Goal: Find specific page/section: Find specific page/section

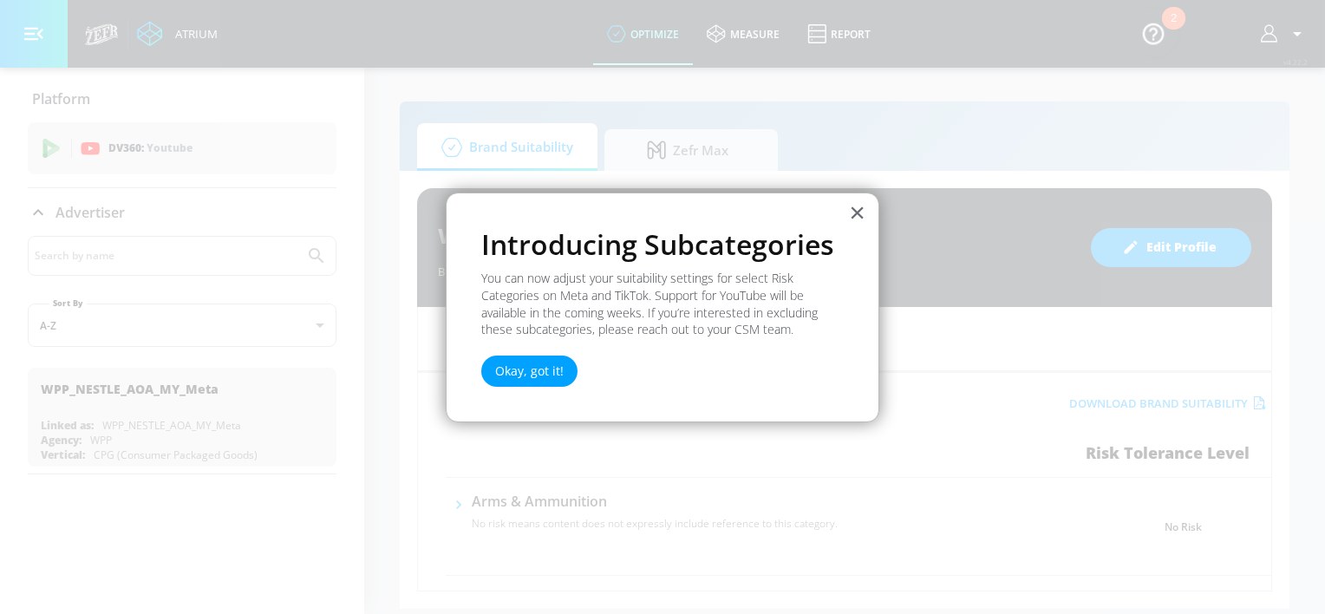
click at [853, 209] on button "×" at bounding box center [857, 213] width 16 height 28
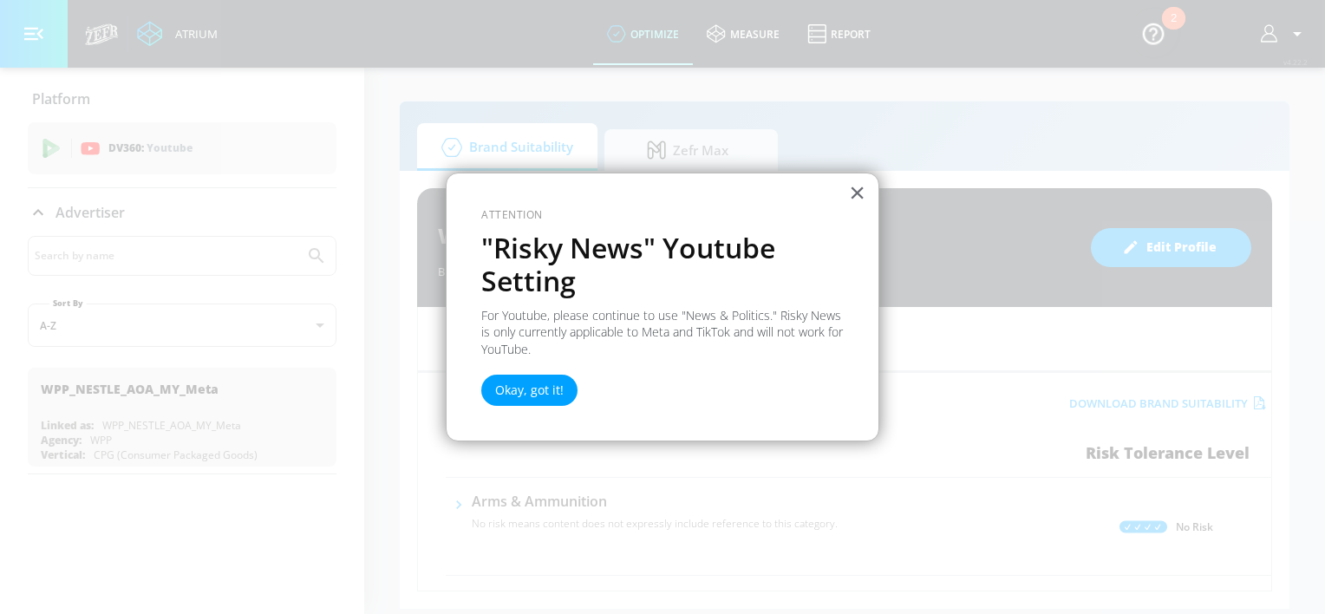
click at [857, 195] on button "×" at bounding box center [857, 193] width 16 height 28
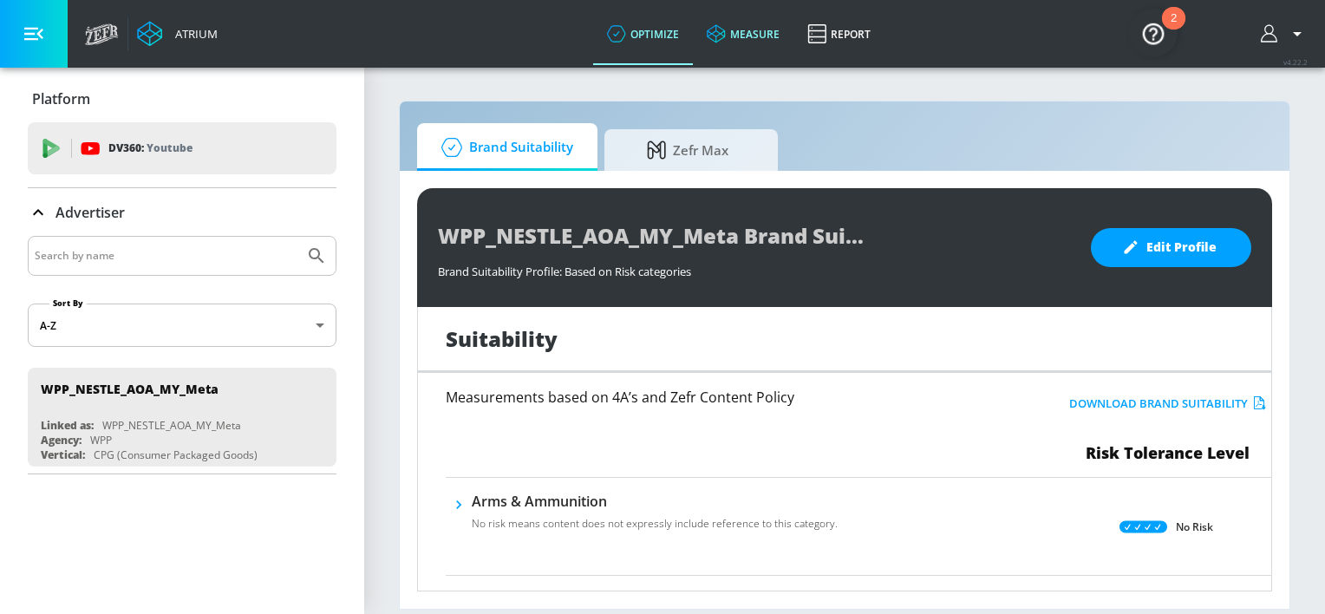
click at [759, 36] on link "measure" at bounding box center [743, 34] width 101 height 62
